Goal: Task Accomplishment & Management: Complete application form

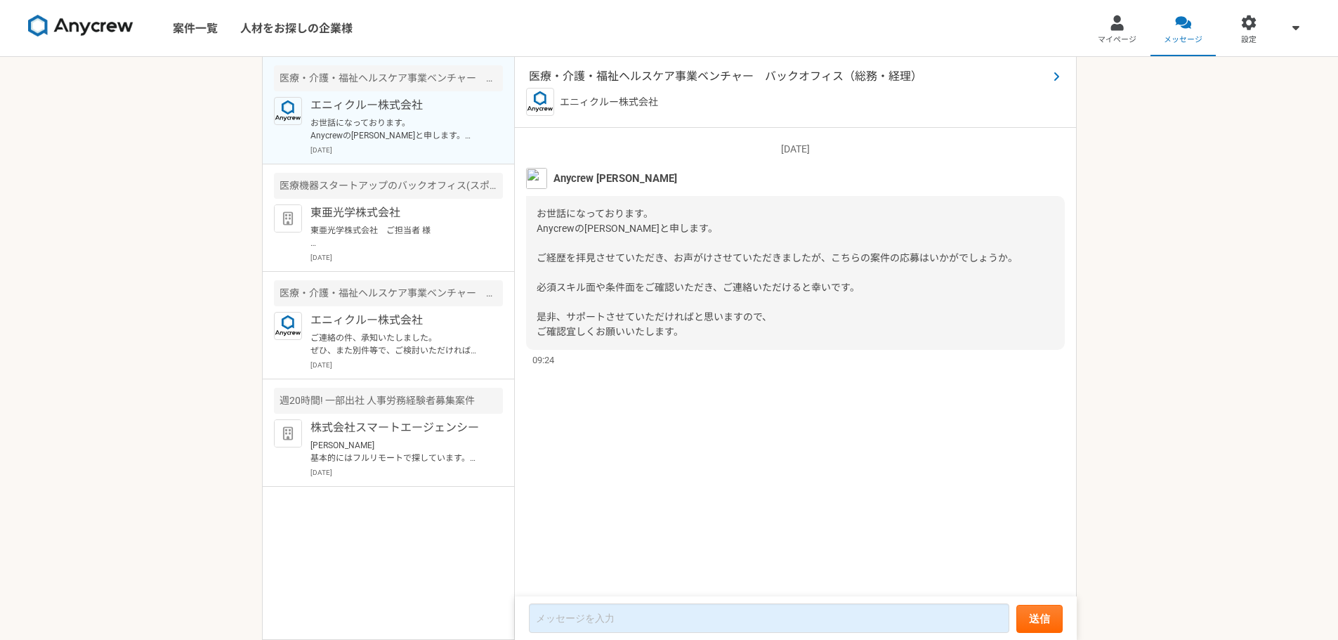
click at [754, 67] on div "医療・介護・福祉ヘルスケア事業ベンチャー　バックオフィス（総務・経理） エニィクルー株式会社" at bounding box center [796, 92] width 562 height 71
click at [753, 73] on span "医療・介護・福祉ヘルスケア事業ベンチャー　バックオフィス（総務・経理）" at bounding box center [788, 76] width 519 height 17
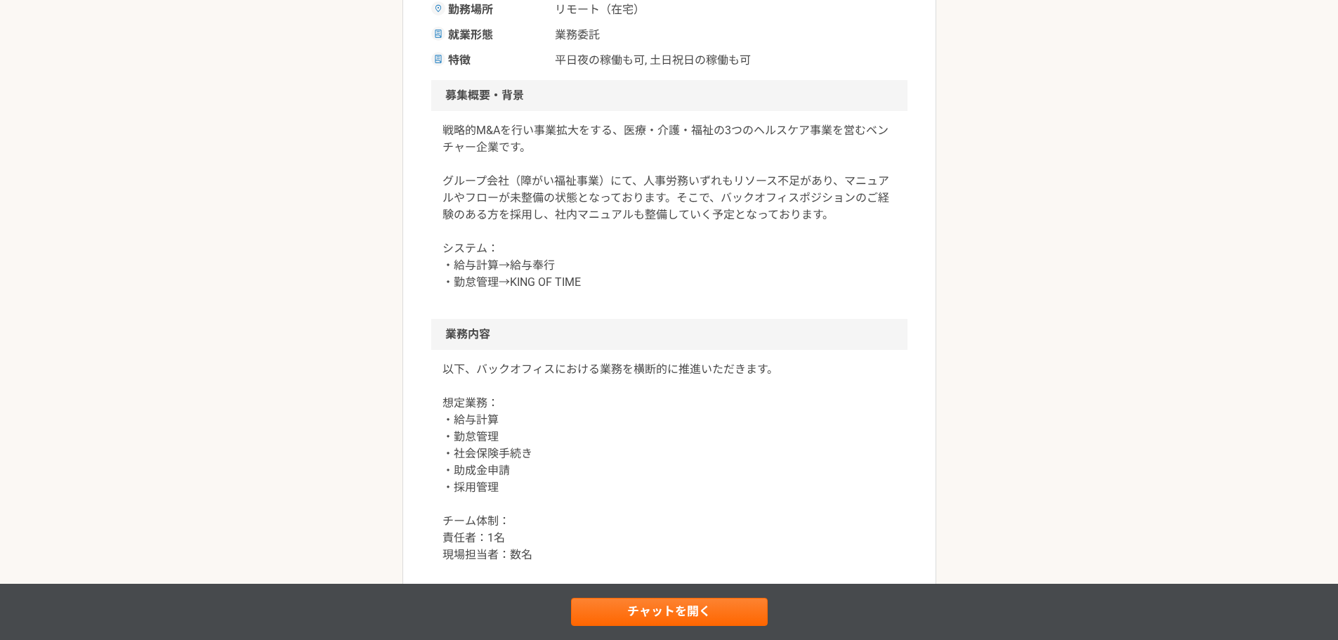
scroll to position [140, 0]
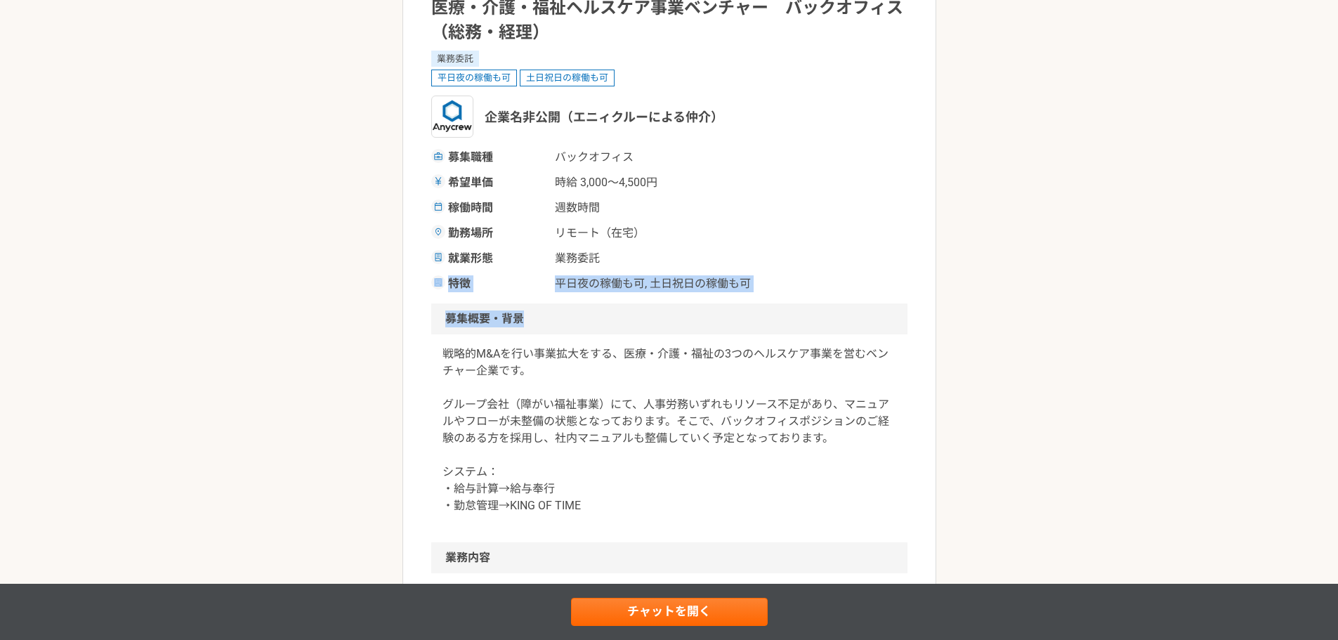
drag, startPoint x: 795, startPoint y: 270, endPoint x: 795, endPoint y: 322, distance: 52.0
click at [774, 325] on h2 "募集概要・背景" at bounding box center [669, 318] width 476 height 31
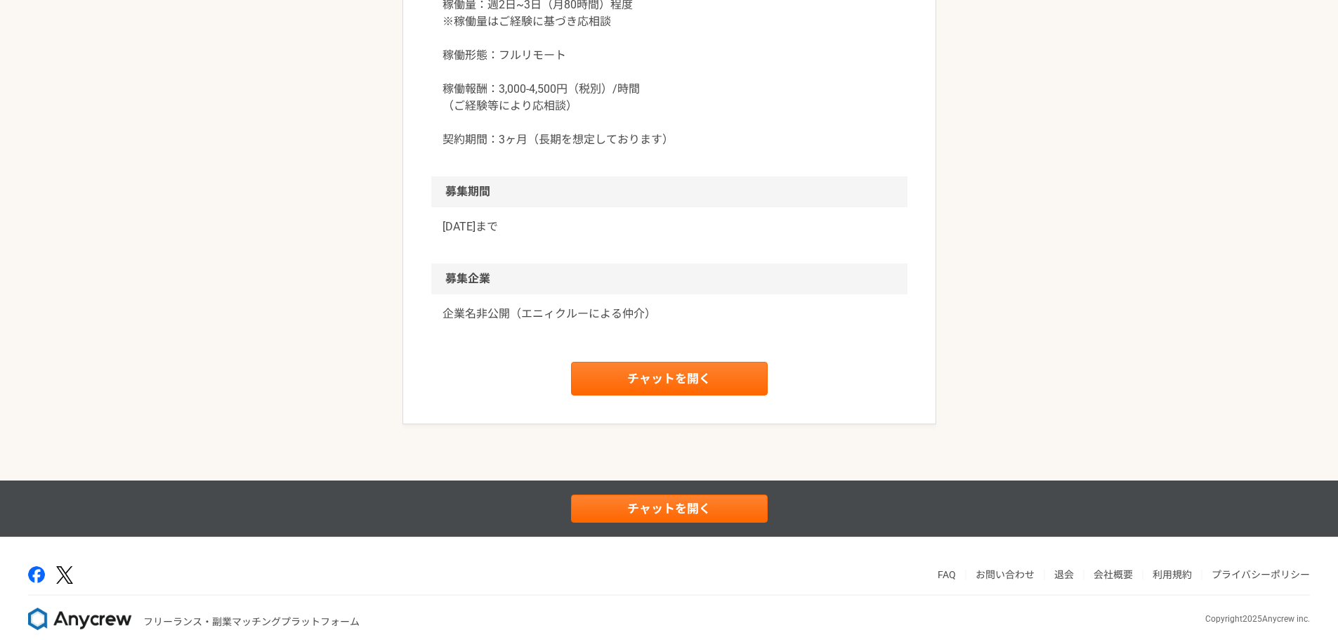
scroll to position [1299, 0]
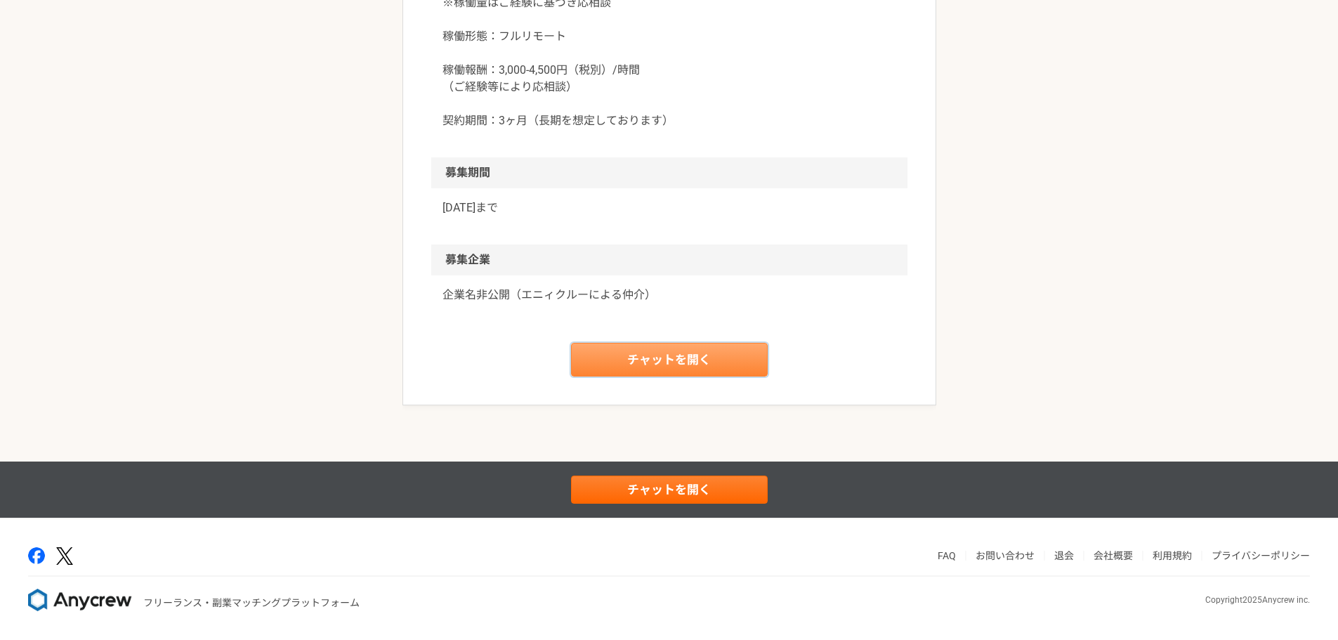
click at [695, 355] on link "チャットを開く" at bounding box center [669, 360] width 197 height 34
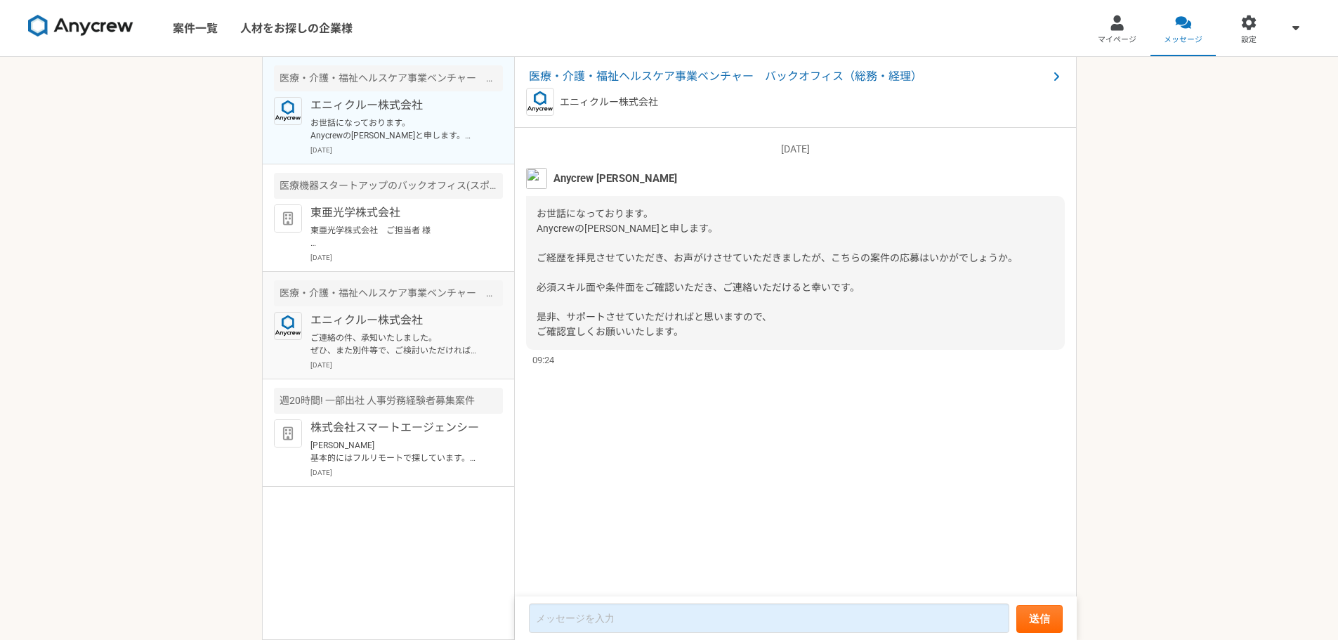
click at [407, 336] on p "ご連絡の件、承知いたしました。 ぜひ、また別件等で、ご検討いただければと思います。 引き続き、よろしくお願いいたします。" at bounding box center [397, 344] width 174 height 25
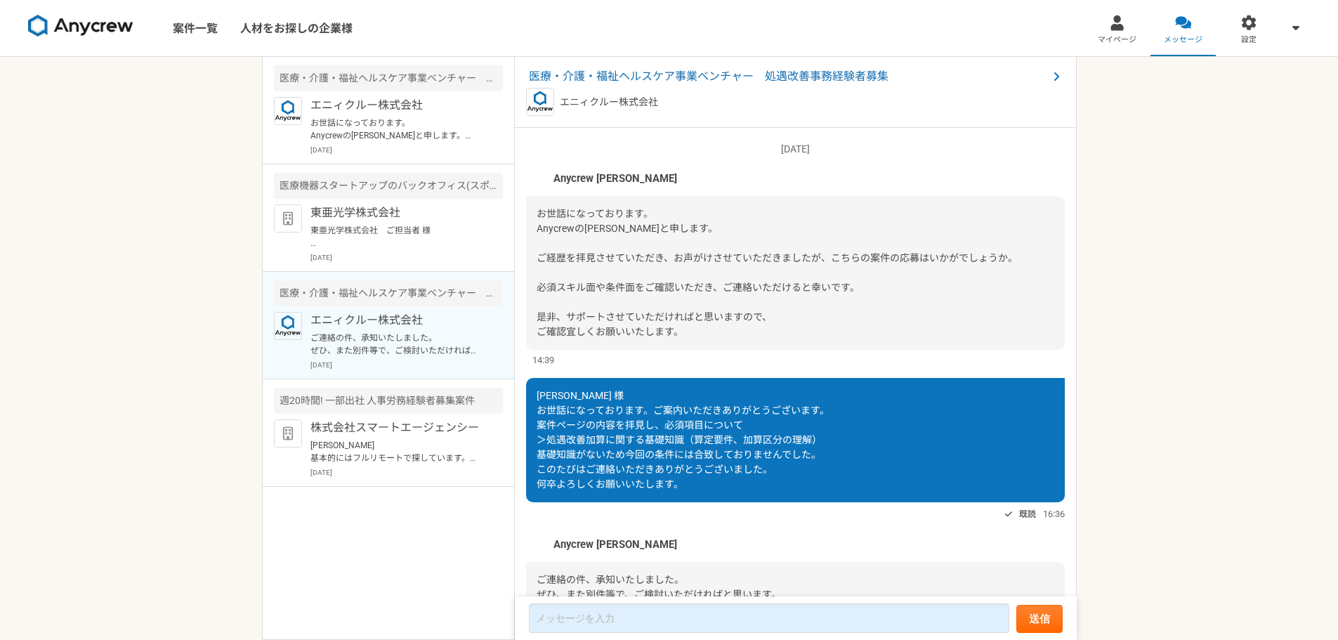
scroll to position [103, 0]
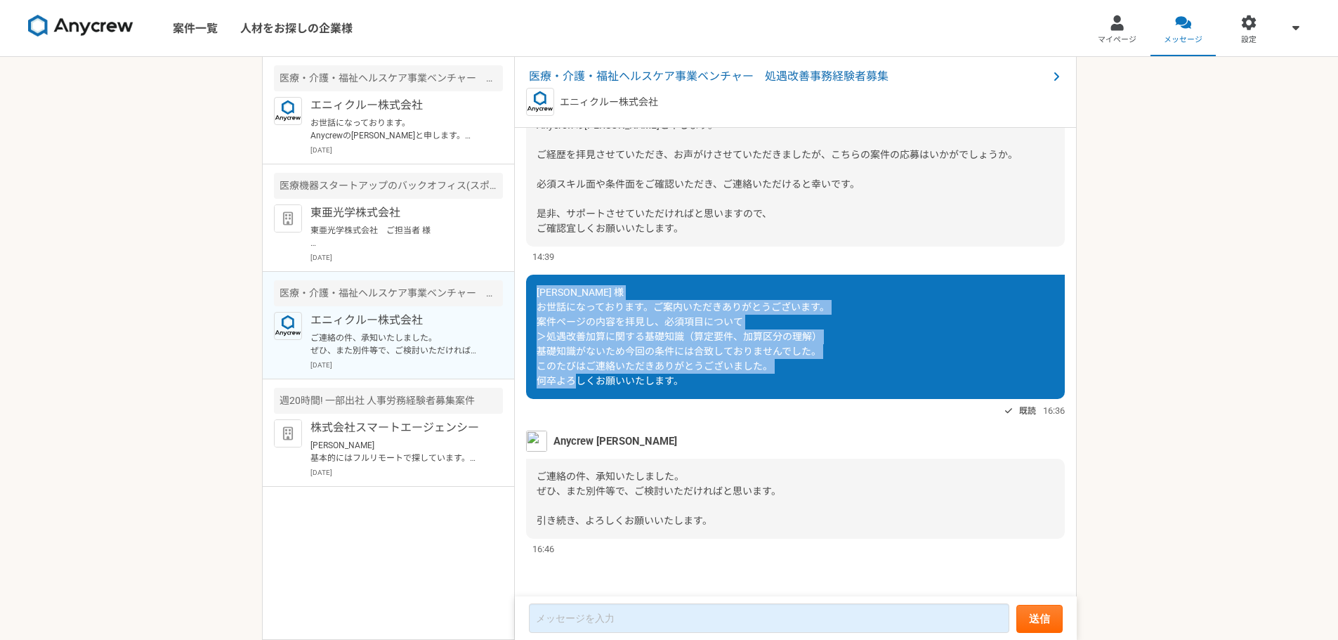
drag, startPoint x: 533, startPoint y: 290, endPoint x: 744, endPoint y: 381, distance: 229.7
click at [744, 381] on div "[PERSON_NAME] 様 お世話になっております。ご案内いただきありがとうございます。 案件ページの内容を拝見し、必須項目について ＞処遇改善加算に関す…" at bounding box center [795, 337] width 539 height 124
copy span "[PERSON_NAME] 様 お世話になっております。ご案内いただきありがとうございます。 案件ページの内容を拝見し、必須項目について ＞処遇改善加算に関す…"
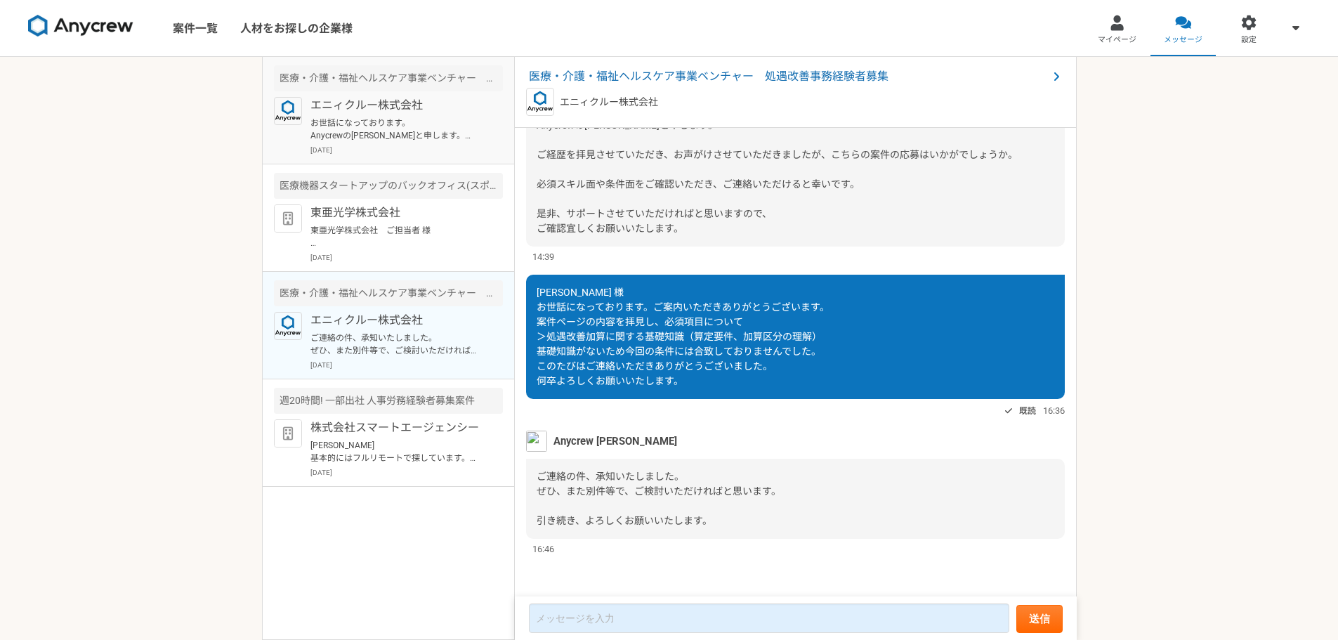
click at [367, 119] on p "お世話になっております。 Anycrewの[PERSON_NAME]と申します。 ご経歴を拝見させていただき、お声がけさせていただきましたが、こちらの案件の応…" at bounding box center [397, 129] width 174 height 25
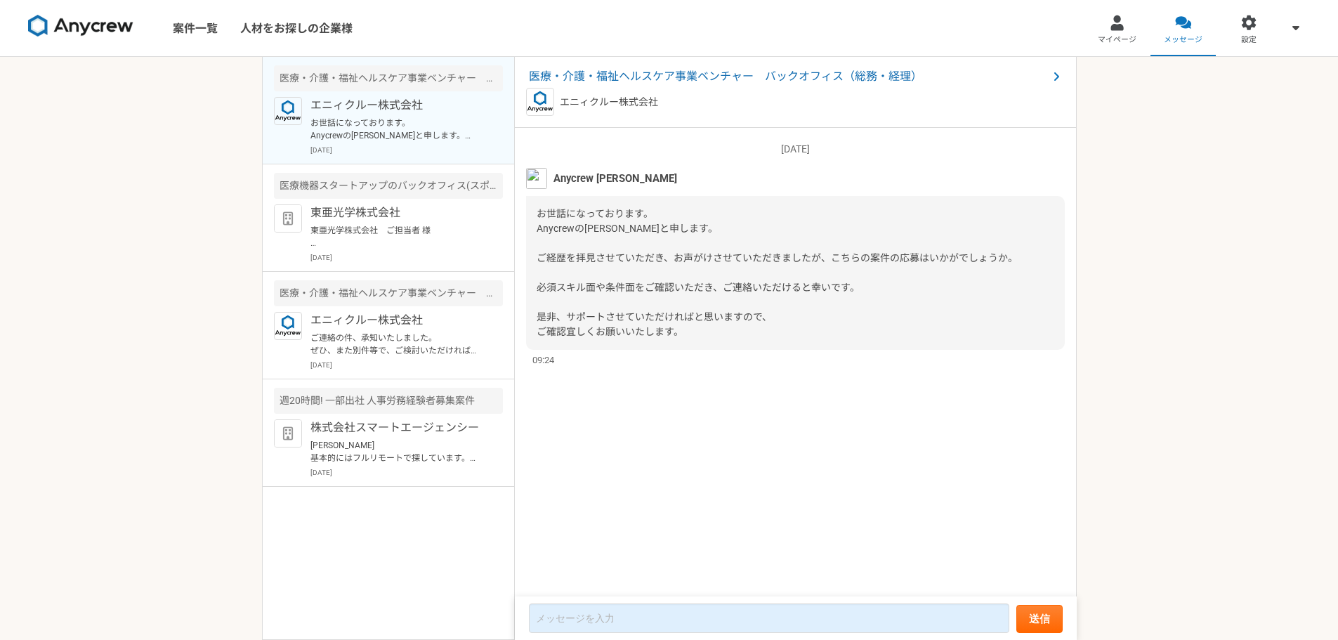
click at [623, 601] on form "送信" at bounding box center [796, 618] width 562 height 44
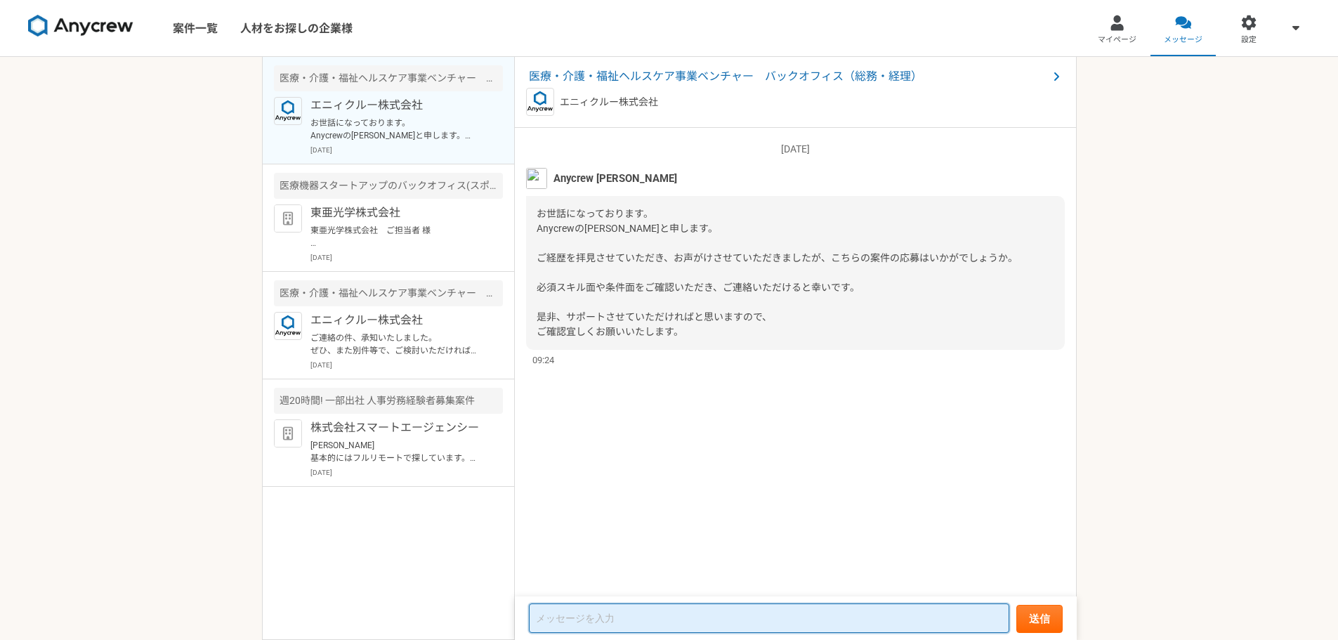
click at [613, 617] on textarea at bounding box center [769, 618] width 480 height 30
paste textarea "[PERSON_NAME] 様 お世話になっております。ご案内いただきありがとうございます。 案件ページの内容を拝見し、必須項目について ＞処遇改善加算に関す…"
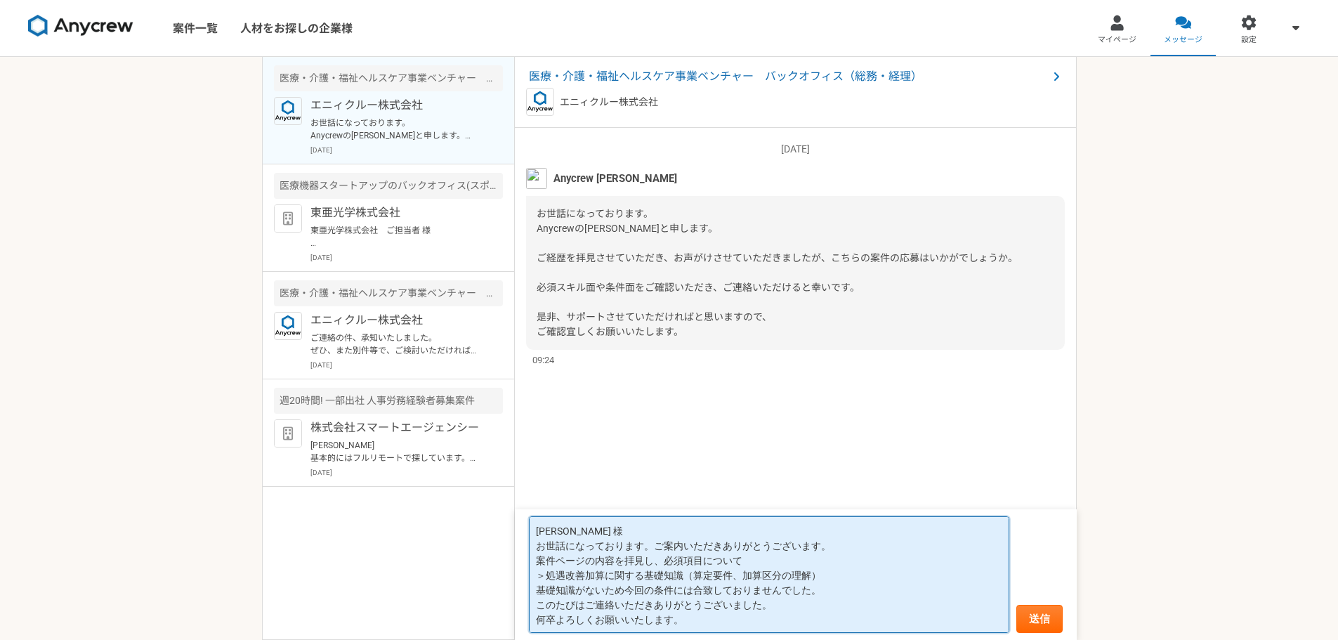
click at [567, 551] on textarea "[PERSON_NAME] 様 お世話になっております。ご案内いただきありがとうございます。 案件ページの内容を拝見し、必須項目について ＞処遇改善加算に関す…" at bounding box center [769, 574] width 480 height 117
drag, startPoint x: 657, startPoint y: 562, endPoint x: 812, endPoint y: 588, distance: 157.4
click at [816, 589] on textarea "[PERSON_NAME] 様 お世話になっております。ご案内いただきありがとうございます。 案件ページの内容を拝見し、必須項目について ＞処遇改善加算に関す…" at bounding box center [769, 574] width 480 height 117
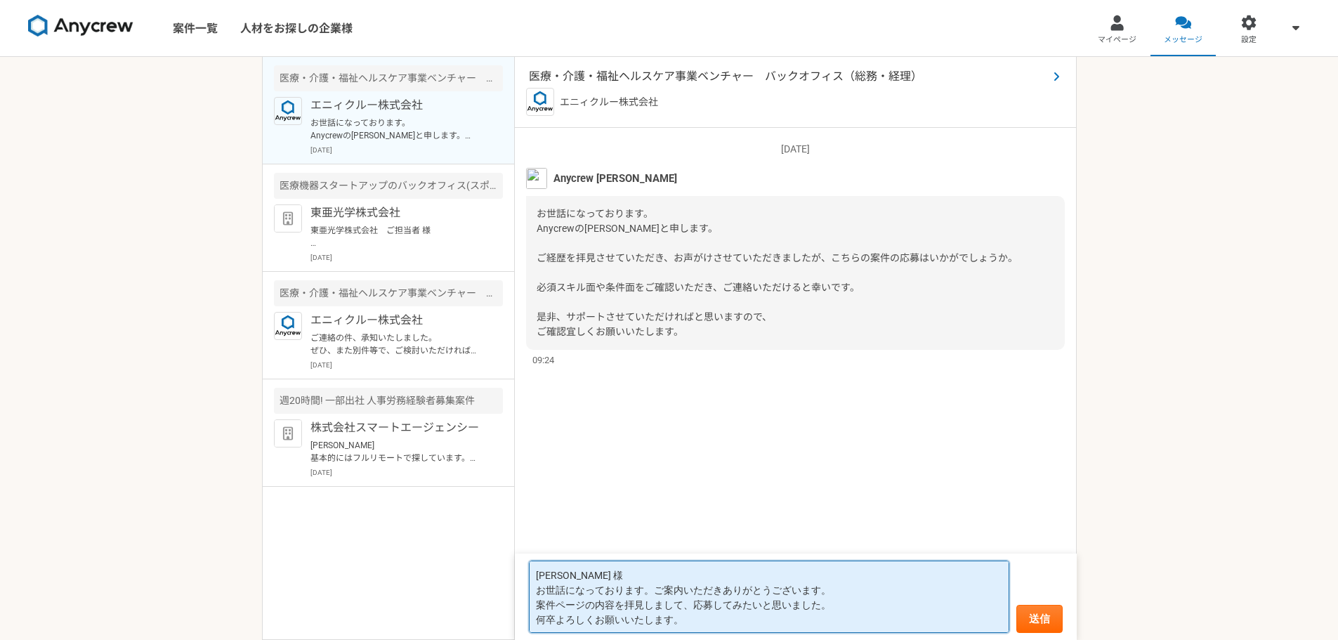
type textarea "[PERSON_NAME] 様 お世話になっております。ご案内いただきありがとうございます。 案件ページの内容を拝見しまして、応募してみたいと思いました。 何…"
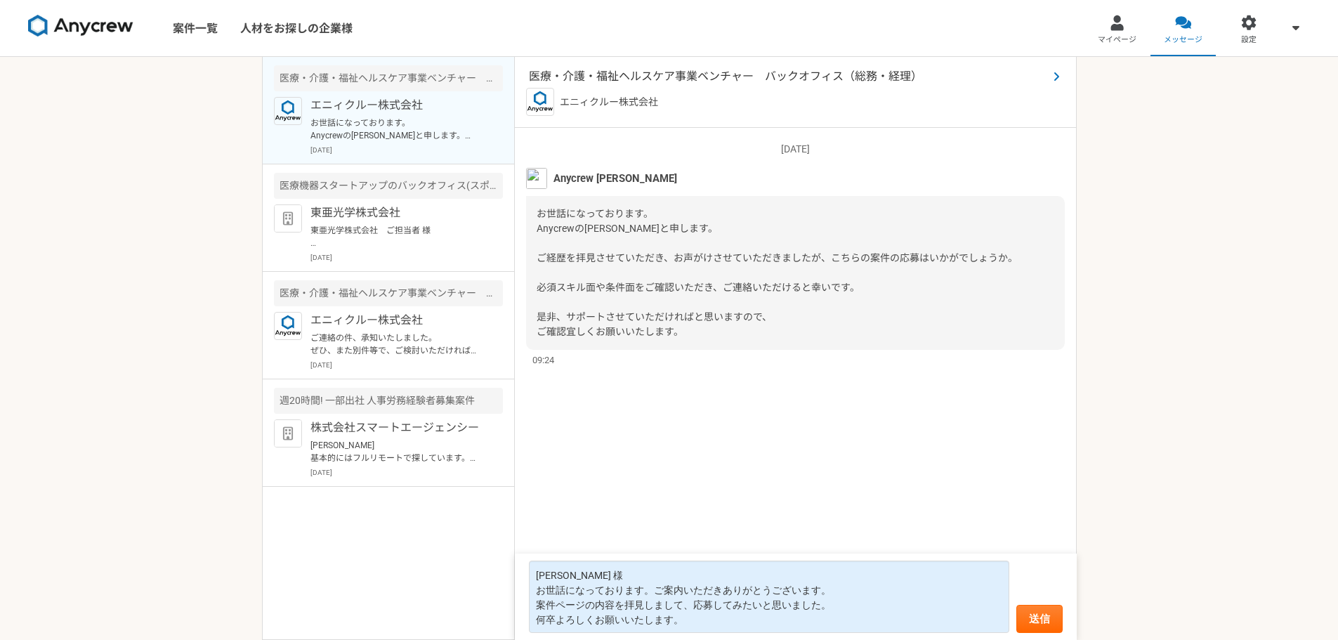
click at [701, 73] on span "医療・介護・福祉ヘルスケア事業ベンチャー　バックオフィス（総務・経理）" at bounding box center [788, 76] width 519 height 17
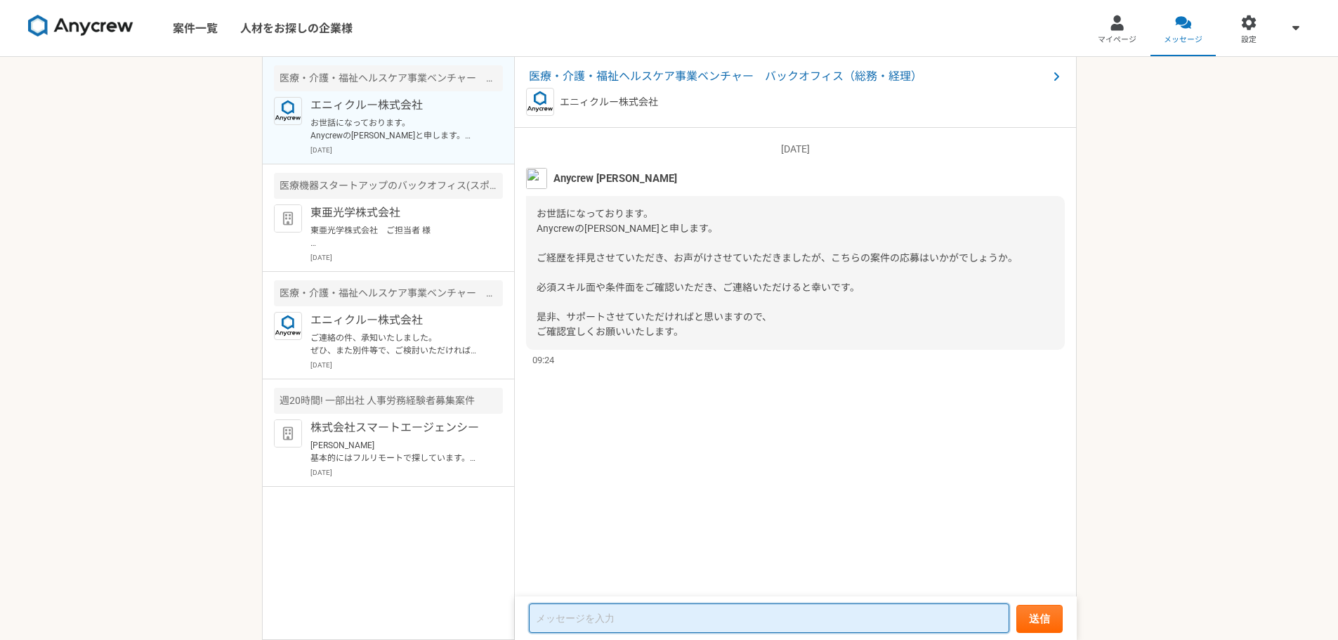
click at [599, 610] on textarea at bounding box center [769, 618] width 480 height 30
paste textarea "[PERSON_NAME] 様 お世話になっております。ご案内いただきありがとうございます。 案件ページの内容を拝見し、必須項目について ＞処遇改善加算に関す…"
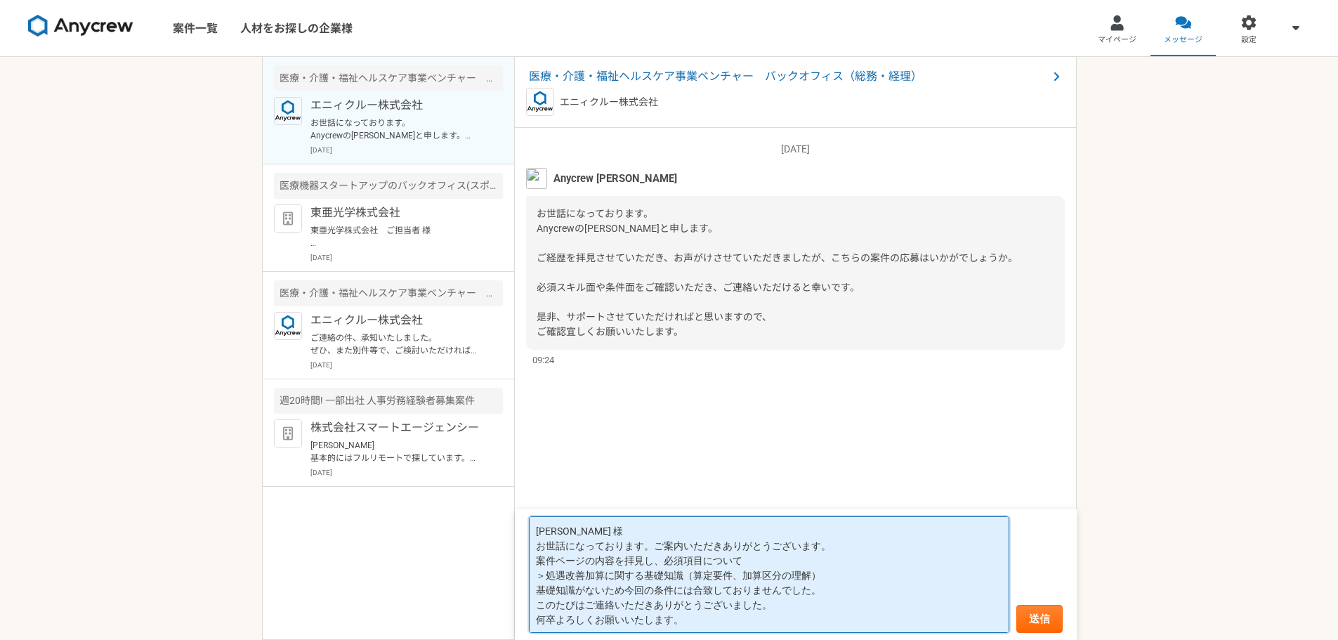
click at [568, 554] on textarea "[PERSON_NAME] 様 お世話になっております。ご案内いただきありがとうございます。 案件ページの内容を拝見し、必須項目について ＞処遇改善加算に関す…" at bounding box center [769, 574] width 480 height 117
drag, startPoint x: 651, startPoint y: 561, endPoint x: 740, endPoint y: 561, distance: 89.9
click at [740, 561] on textarea "[PERSON_NAME] 様 お世話になっております。ご案内いただきありがとうございます。 案件ページの内容を拝見し、必須項目について ＞処遇改善加算に関す…" at bounding box center [769, 574] width 480 height 117
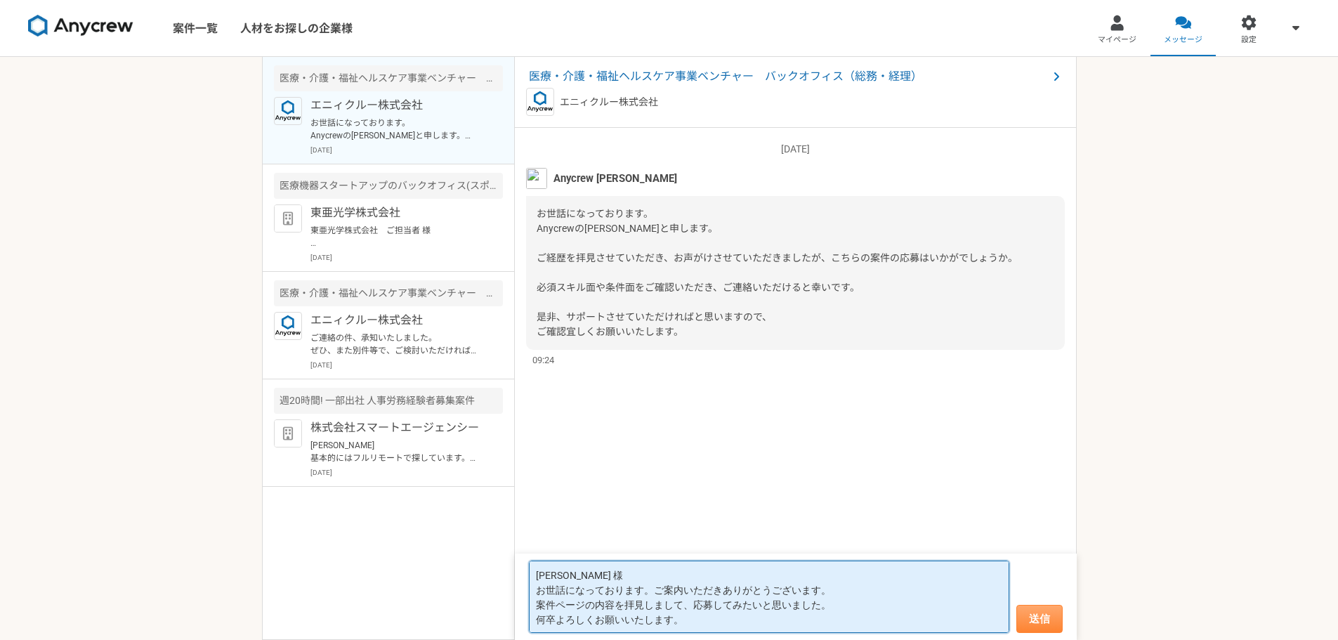
type textarea "[PERSON_NAME] 様 お世話になっております。ご案内いただきありがとうございます。 案件ページの内容を拝見しまして、応募してみたいと思いました。 何…"
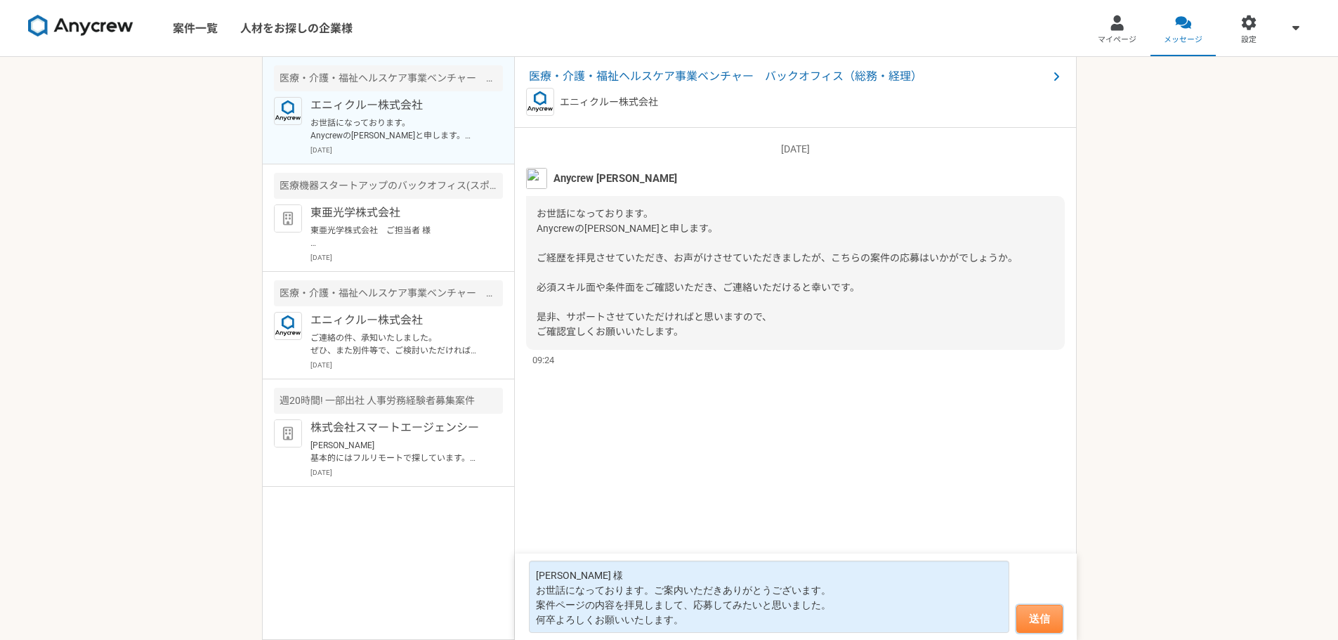
click at [1032, 613] on button "送信" at bounding box center [1039, 619] width 46 height 28
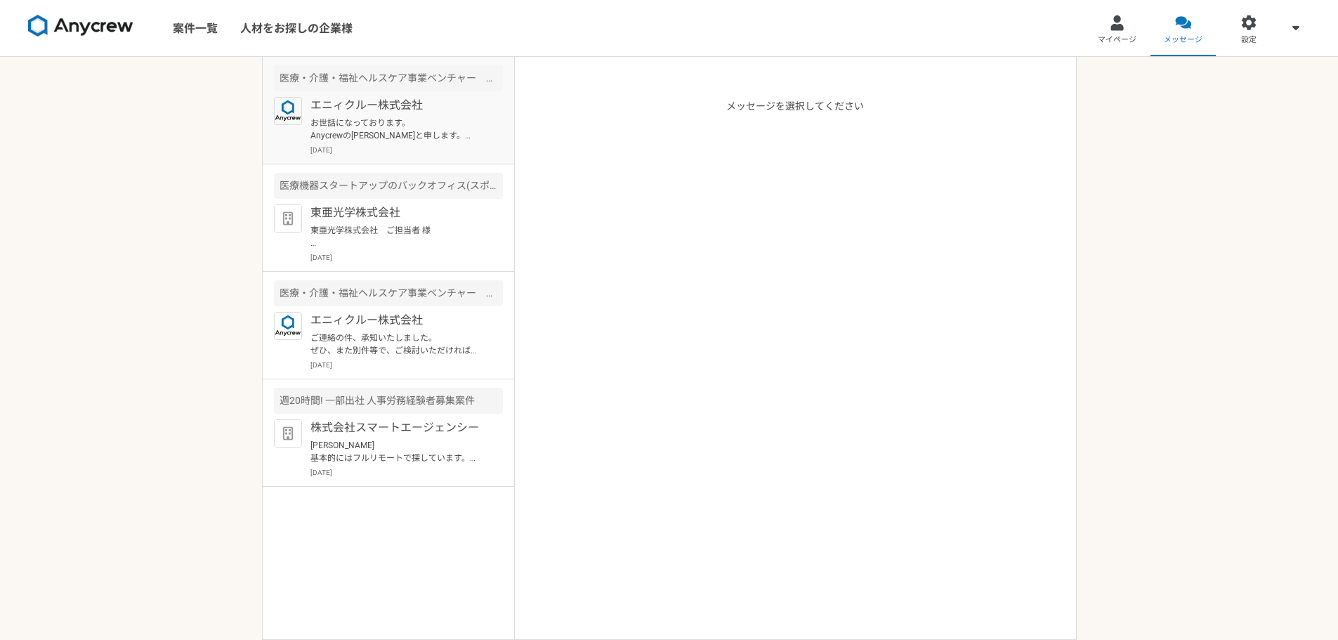
click at [418, 119] on p "お世話になっております。 Anycrewの[PERSON_NAME]と申します。 ご経歴を拝見させていただき、お声がけさせていただきましたが、こちらの案件の応…" at bounding box center [397, 129] width 174 height 25
